Goal: Navigation & Orientation: Find specific page/section

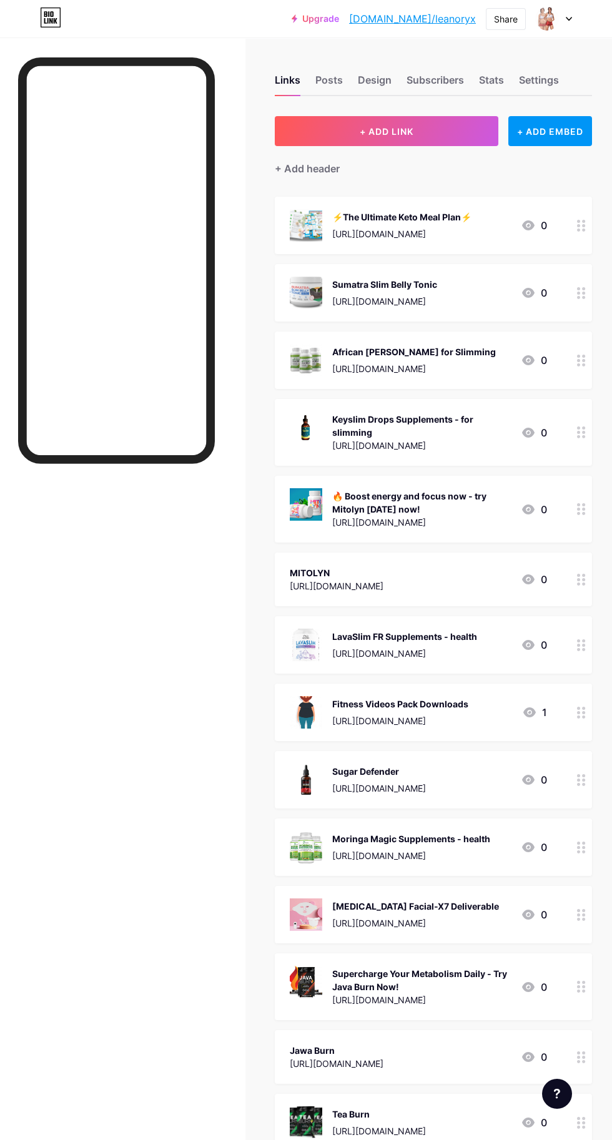
click at [493, 79] on div "Stats" at bounding box center [491, 83] width 25 height 22
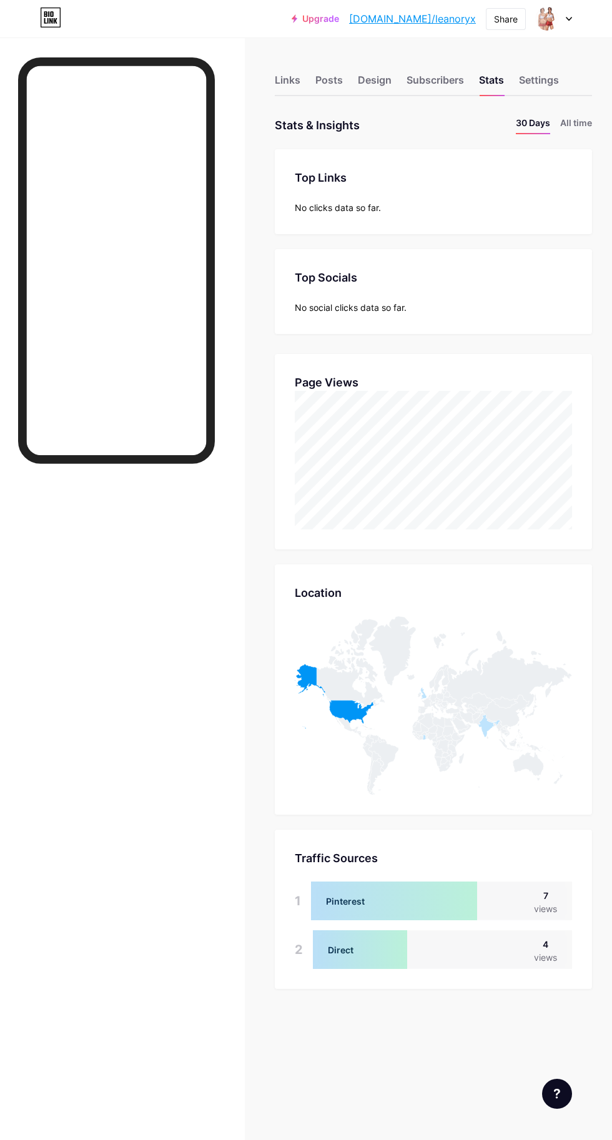
scroll to position [1140, 612]
click at [299, 74] on div "Links" at bounding box center [288, 83] width 26 height 22
